Goal: Task Accomplishment & Management: Complete application form

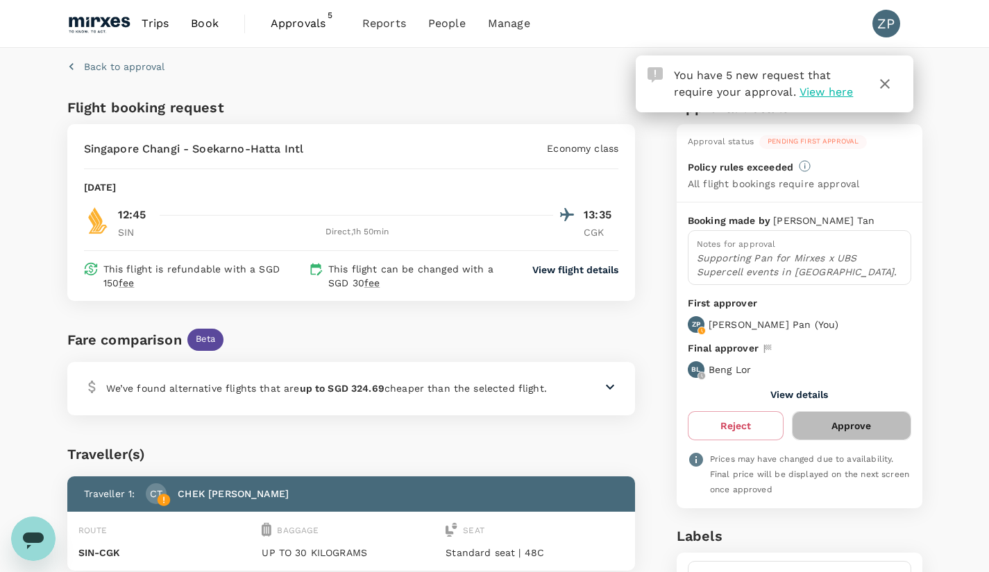
click at [865, 428] on button "Approve" at bounding box center [851, 425] width 119 height 29
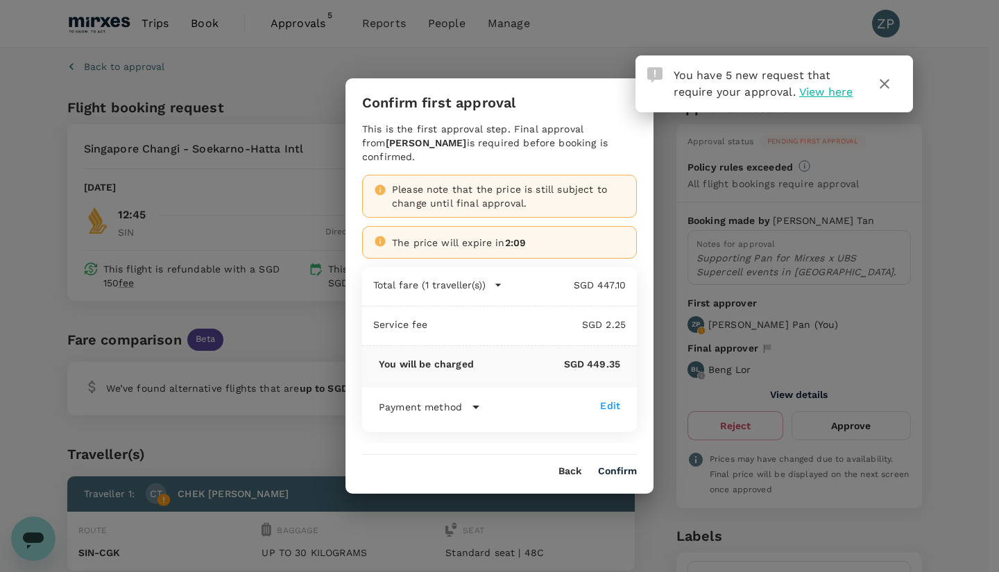
click at [618, 466] on button "Confirm" at bounding box center [617, 471] width 39 height 11
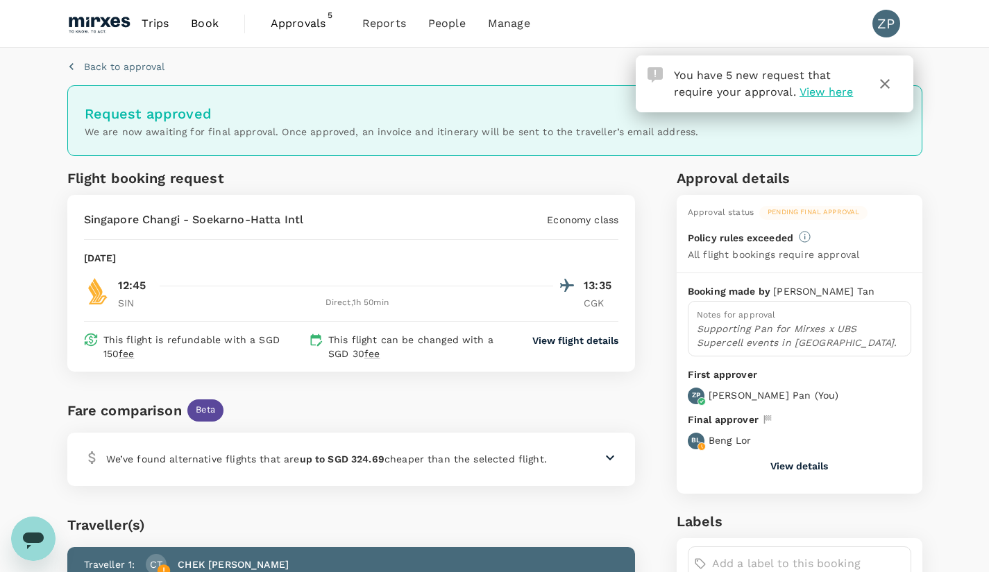
click at [310, 18] on span "Approvals" at bounding box center [305, 23] width 69 height 17
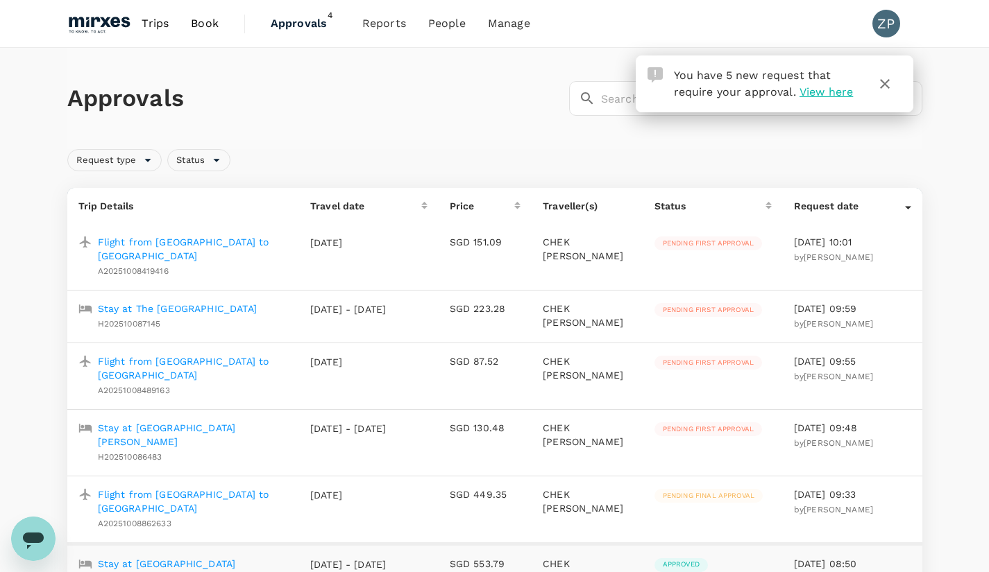
click at [240, 246] on p "Flight from [GEOGRAPHIC_DATA] to [GEOGRAPHIC_DATA]" at bounding box center [193, 249] width 190 height 28
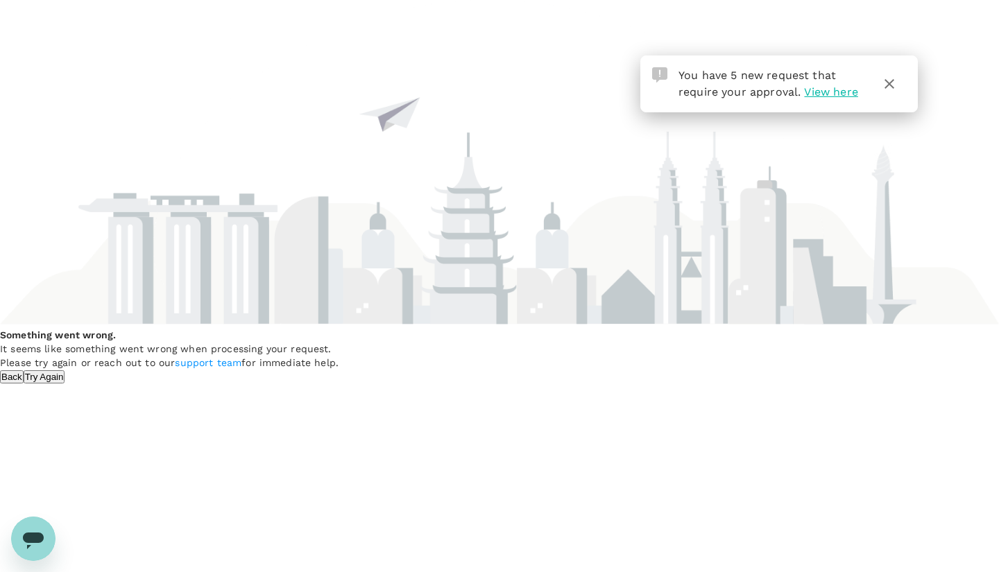
click at [65, 384] on button "Try Again" at bounding box center [45, 376] width 42 height 13
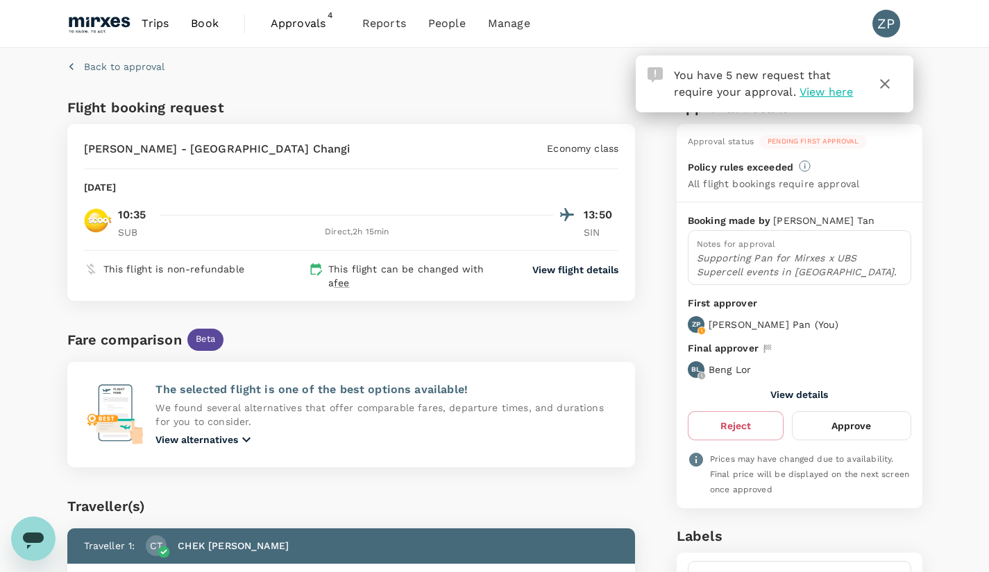
click at [873, 426] on button "Approve" at bounding box center [851, 425] width 119 height 29
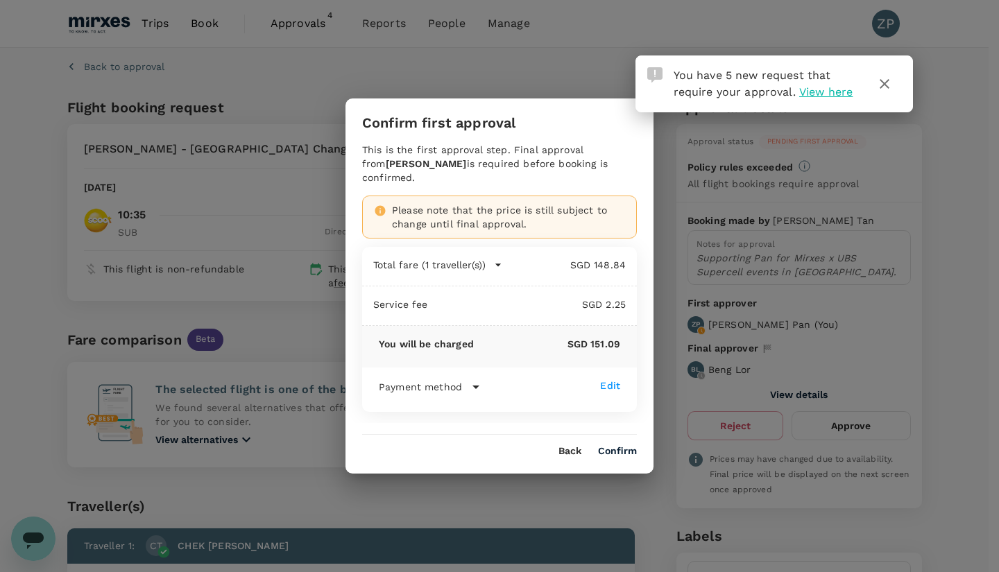
click at [624, 446] on button "Confirm" at bounding box center [617, 451] width 39 height 11
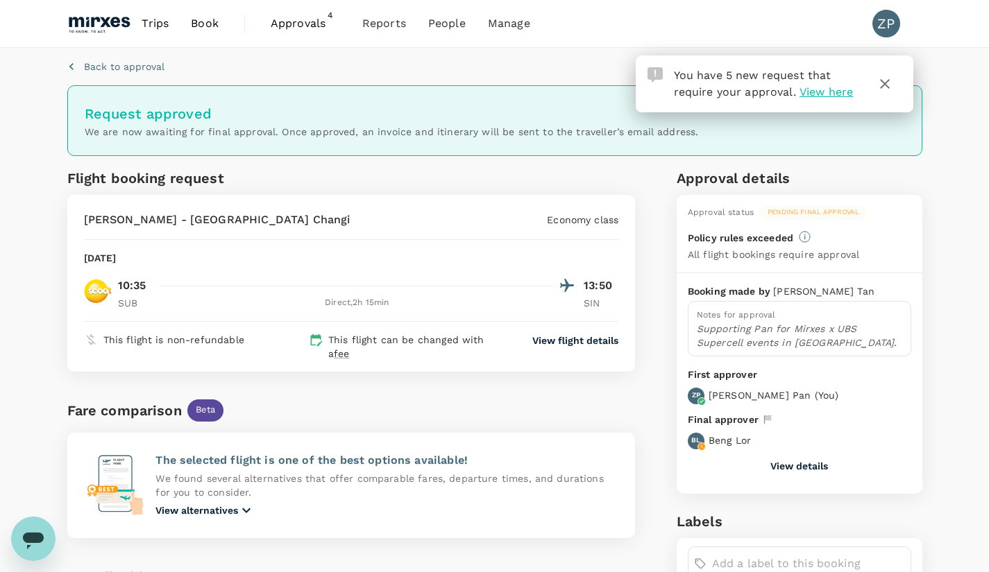
click at [887, 80] on icon "button" at bounding box center [884, 84] width 17 height 17
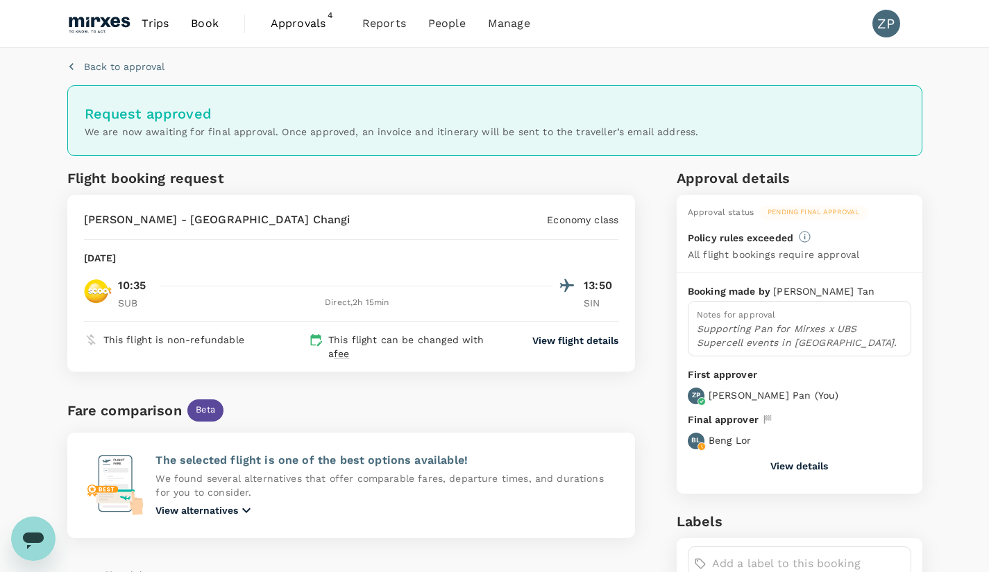
click at [122, 60] on p "Back to approval" at bounding box center [124, 67] width 80 height 14
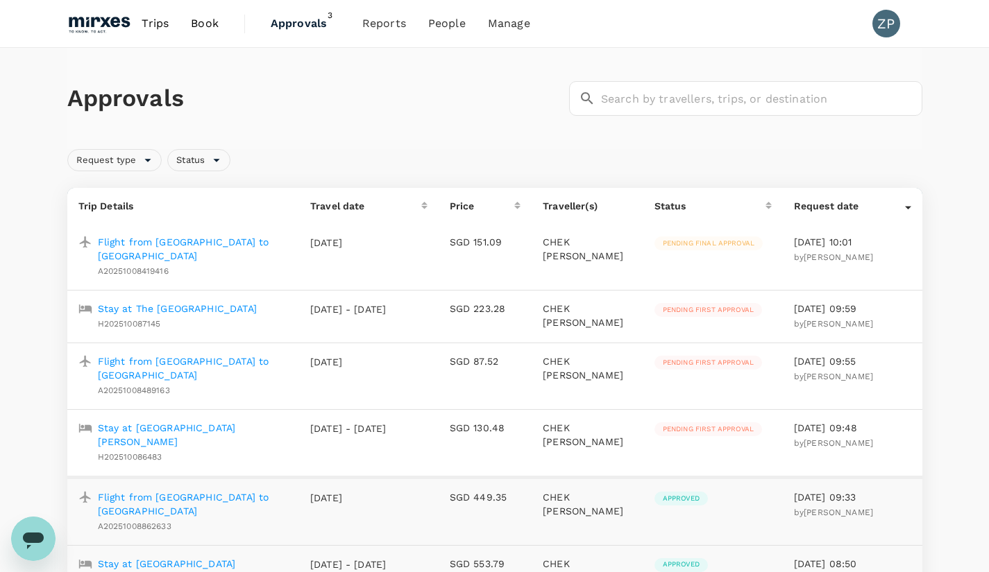
click at [386, 303] on p "[DATE] - [DATE]" at bounding box center [348, 309] width 76 height 14
click at [198, 302] on p "Stay at The [GEOGRAPHIC_DATA]" at bounding box center [177, 309] width 159 height 14
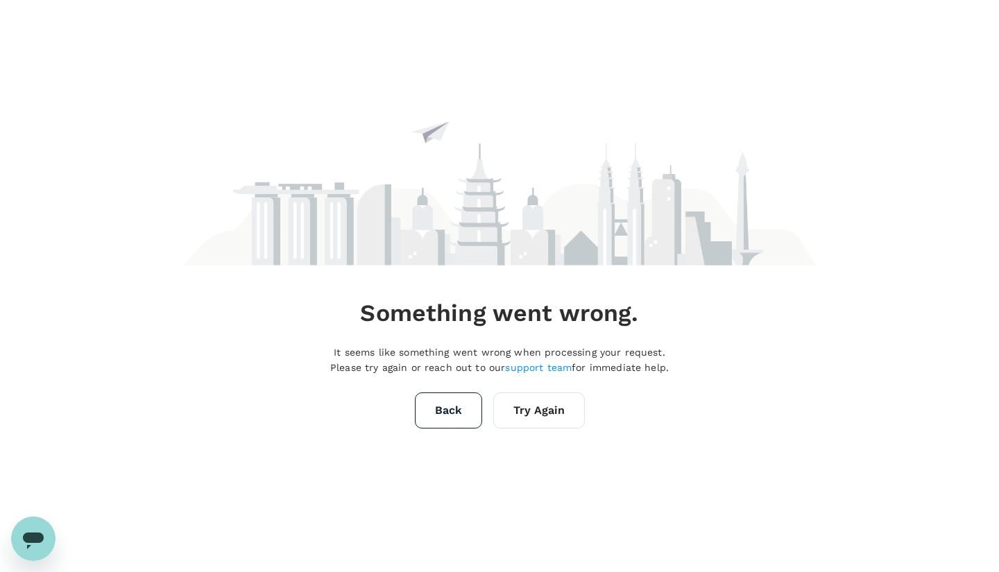
click at [542, 405] on button "Try Again" at bounding box center [539, 411] width 92 height 36
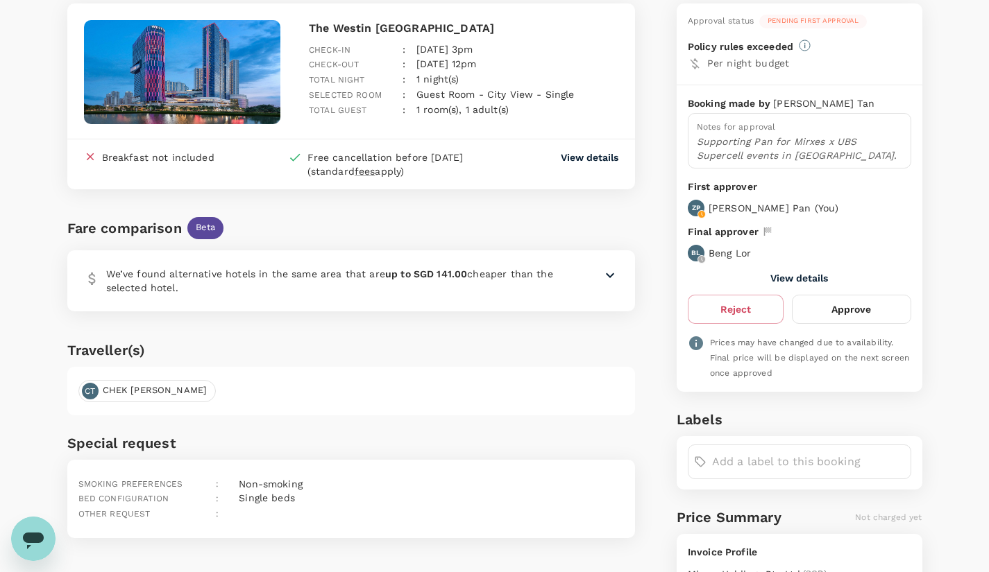
scroll to position [120, 0]
click at [866, 315] on button "Approve" at bounding box center [851, 310] width 119 height 29
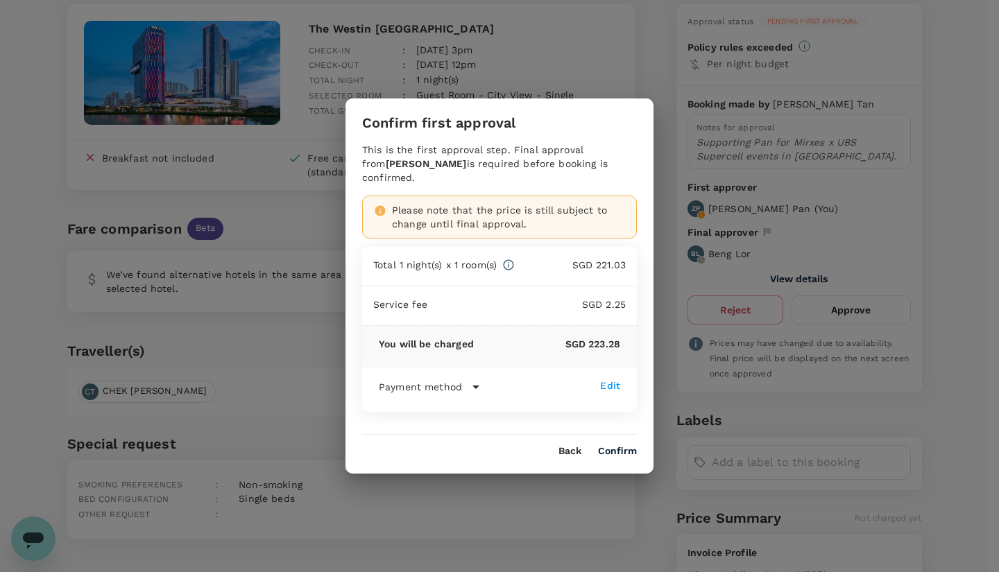
click at [271, 373] on div "Confirm first approval This is the first approval step. Final approval from [PE…" at bounding box center [499, 286] width 999 height 572
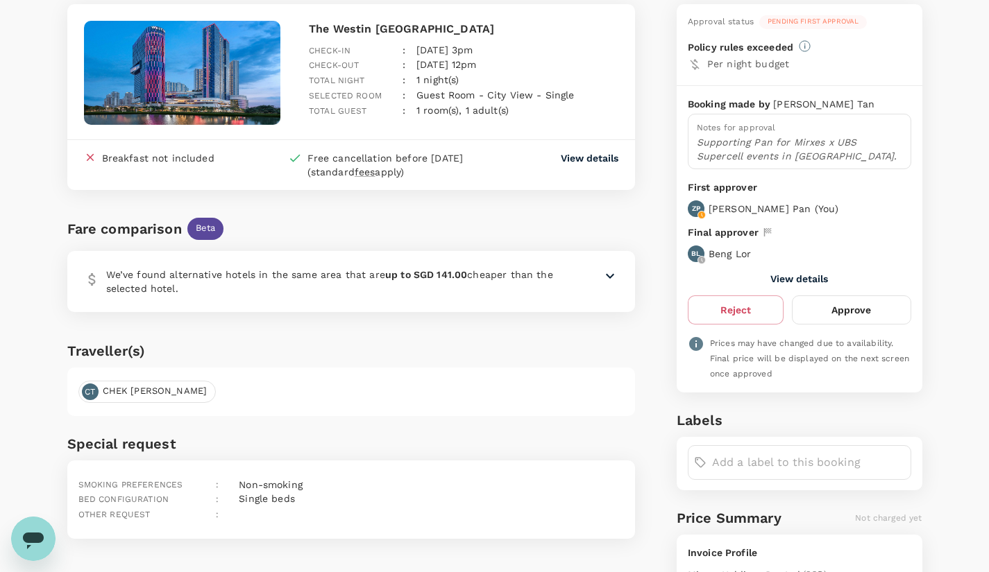
scroll to position [0, 0]
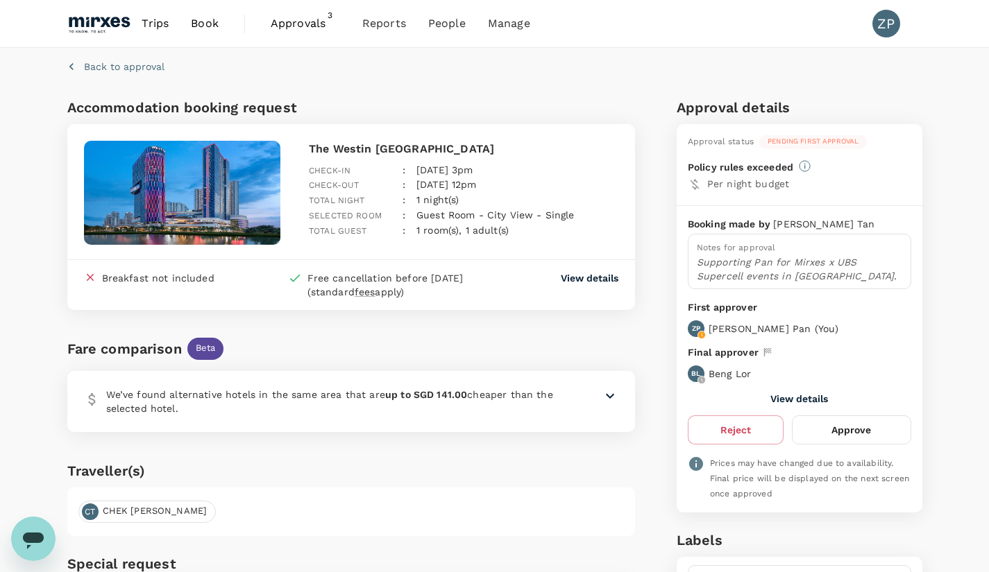
click at [126, 59] on div "Back to approval" at bounding box center [113, 63] width 103 height 21
click at [123, 65] on p "Back to approval" at bounding box center [124, 67] width 80 height 14
